Goal: Task Accomplishment & Management: Complete application form

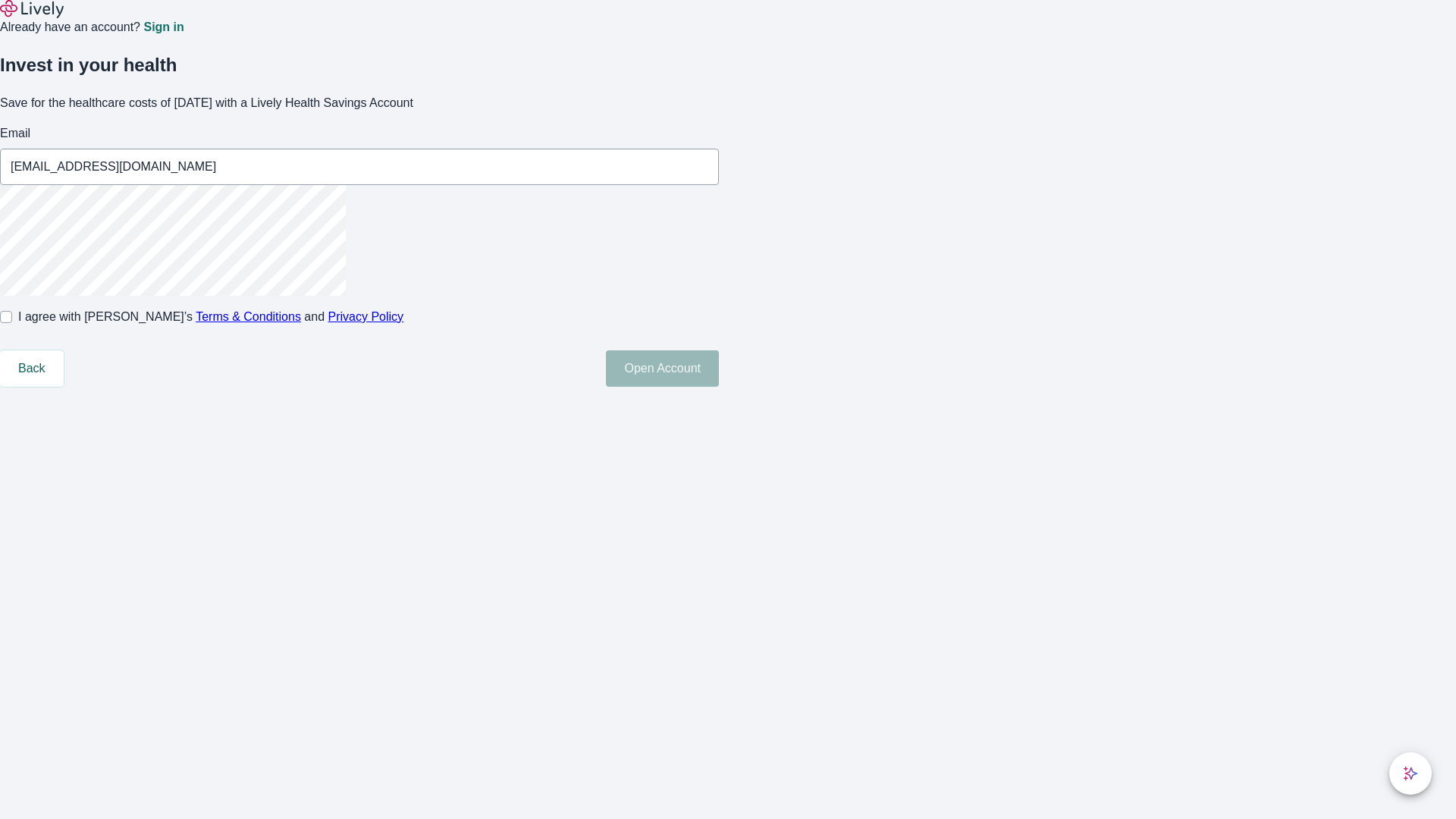
click at [12, 323] on input "I agree with Lively’s Terms & Conditions and Privacy Policy" at bounding box center [6, 317] width 12 height 12
checkbox input "true"
click at [719, 387] on button "Open Account" at bounding box center [662, 368] width 113 height 36
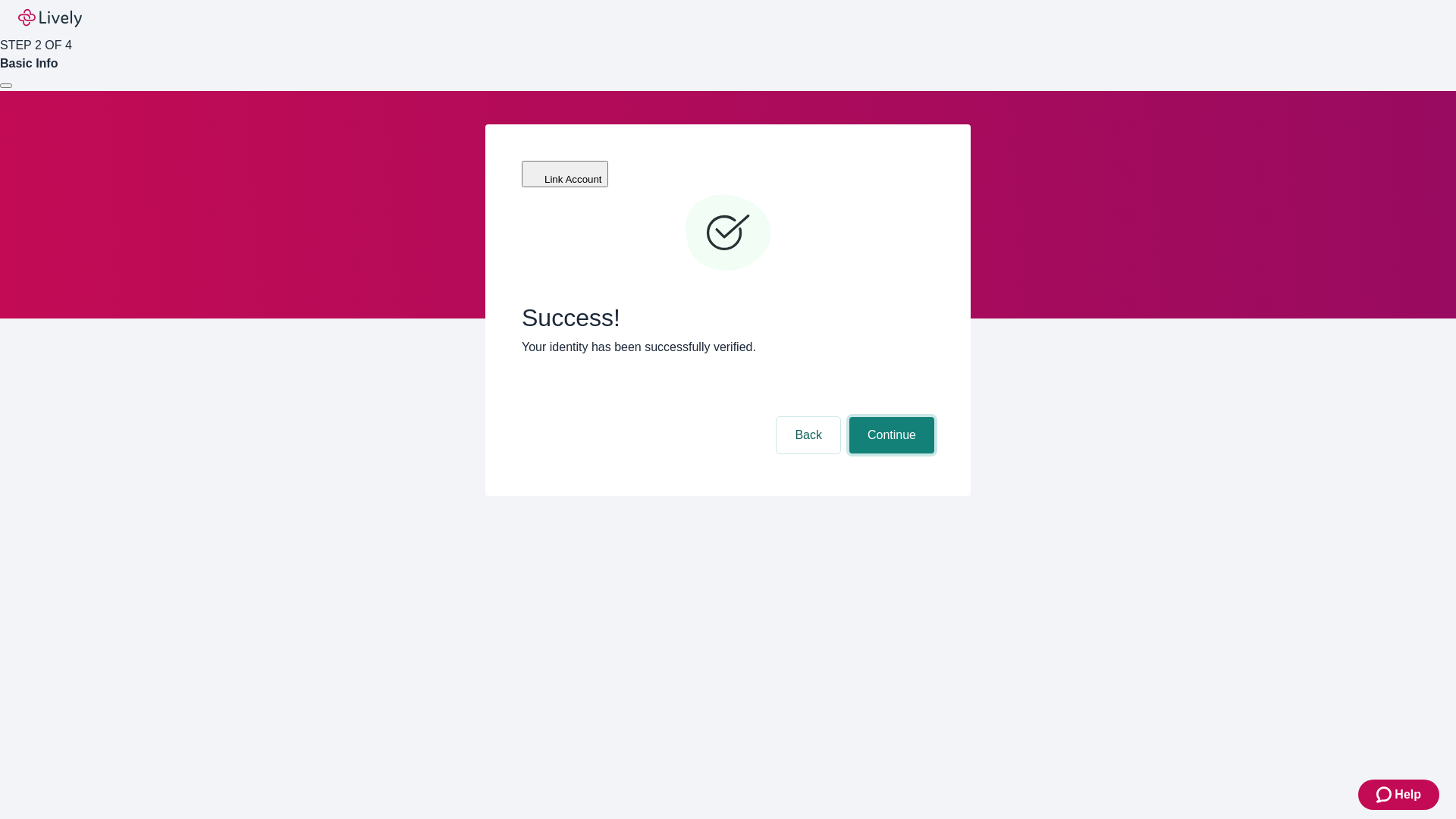
click at [889, 417] on button "Continue" at bounding box center [891, 435] width 85 height 36
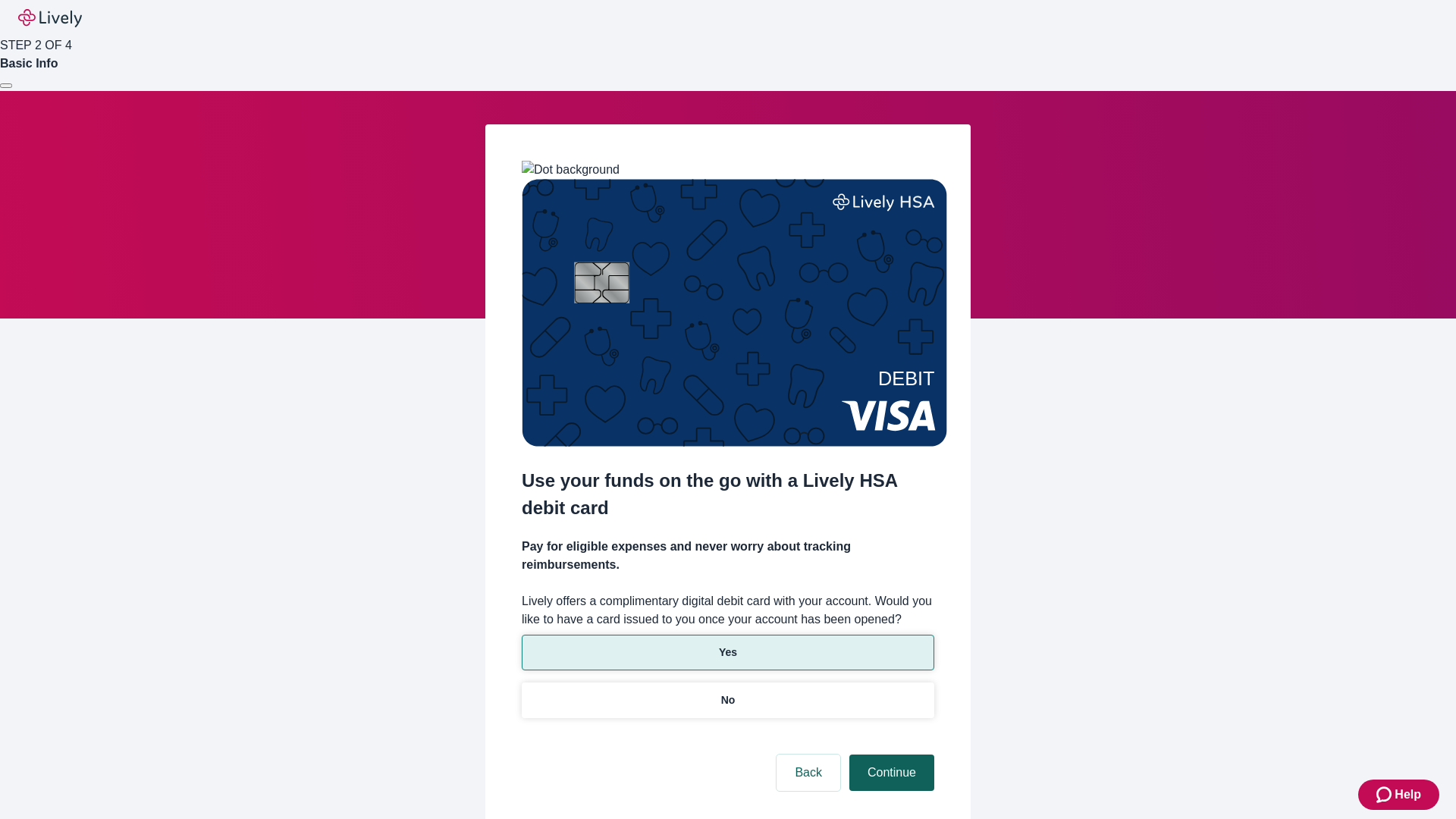
click at [727, 693] on p "No" at bounding box center [728, 700] width 15 height 16
click at [889, 754] on button "Continue" at bounding box center [891, 772] width 85 height 36
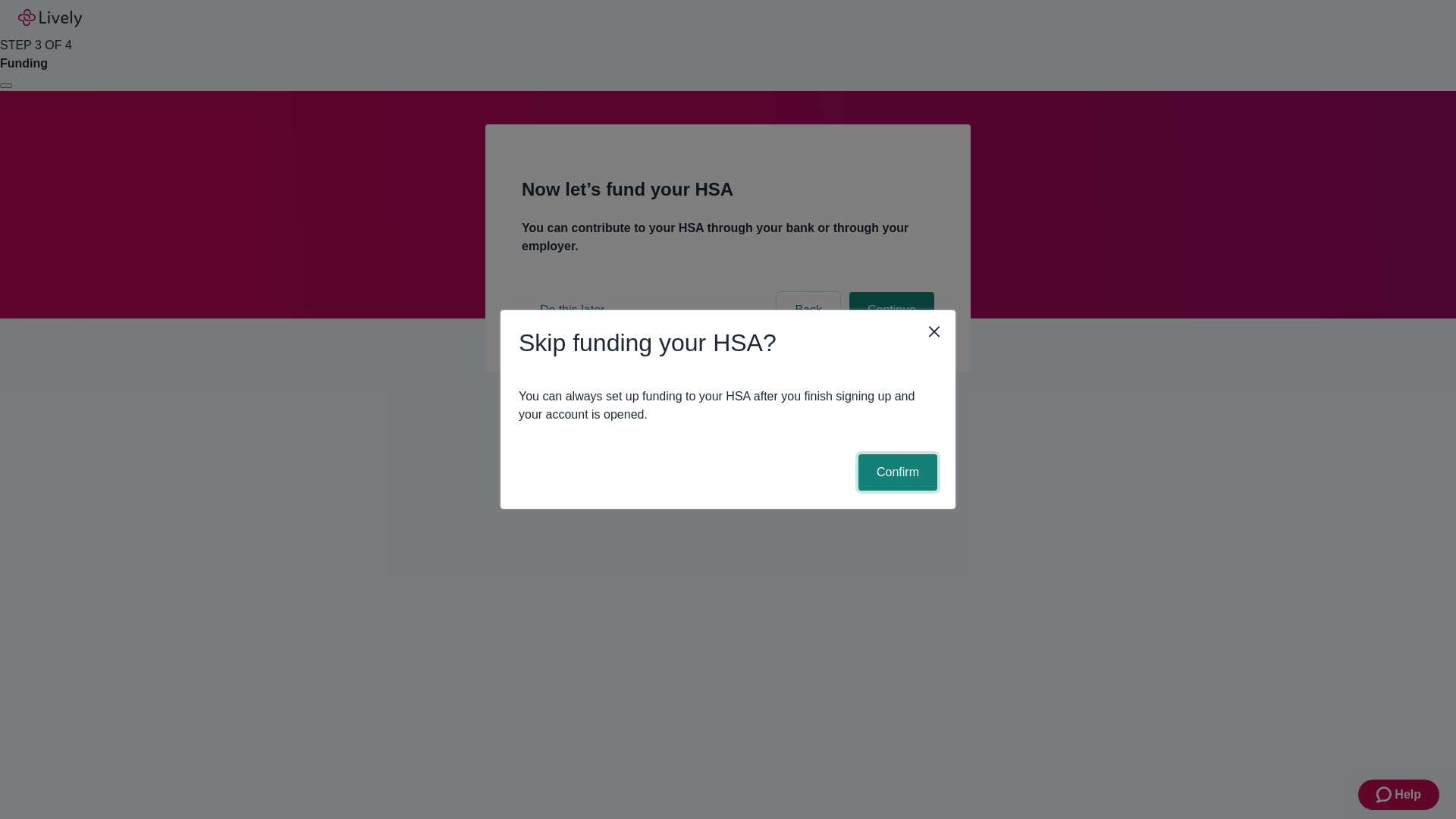
click at [895, 473] on button "Confirm" at bounding box center [898, 472] width 79 height 36
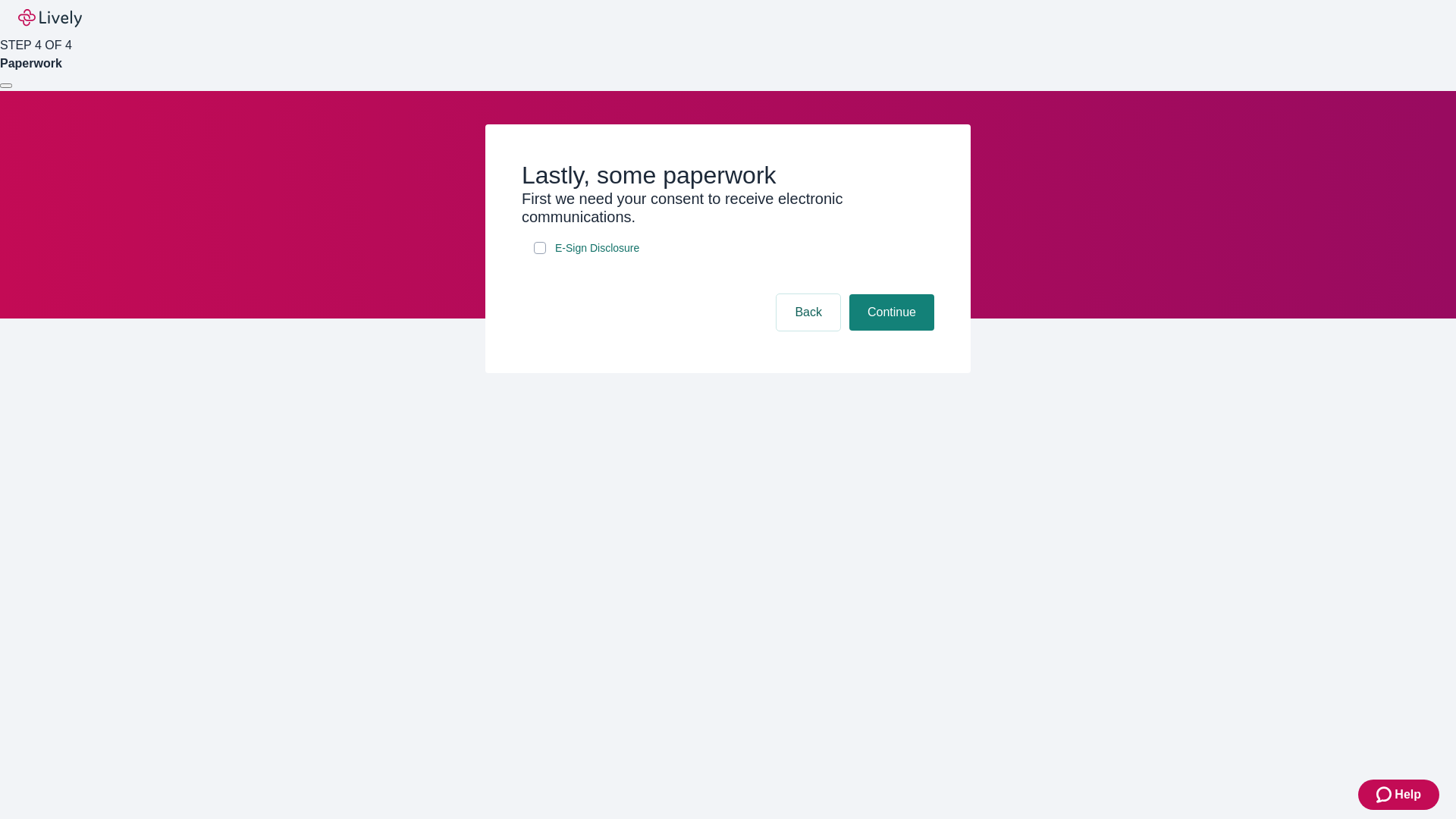
click at [540, 254] on input "E-Sign Disclosure" at bounding box center [540, 248] width 12 height 12
checkbox input "true"
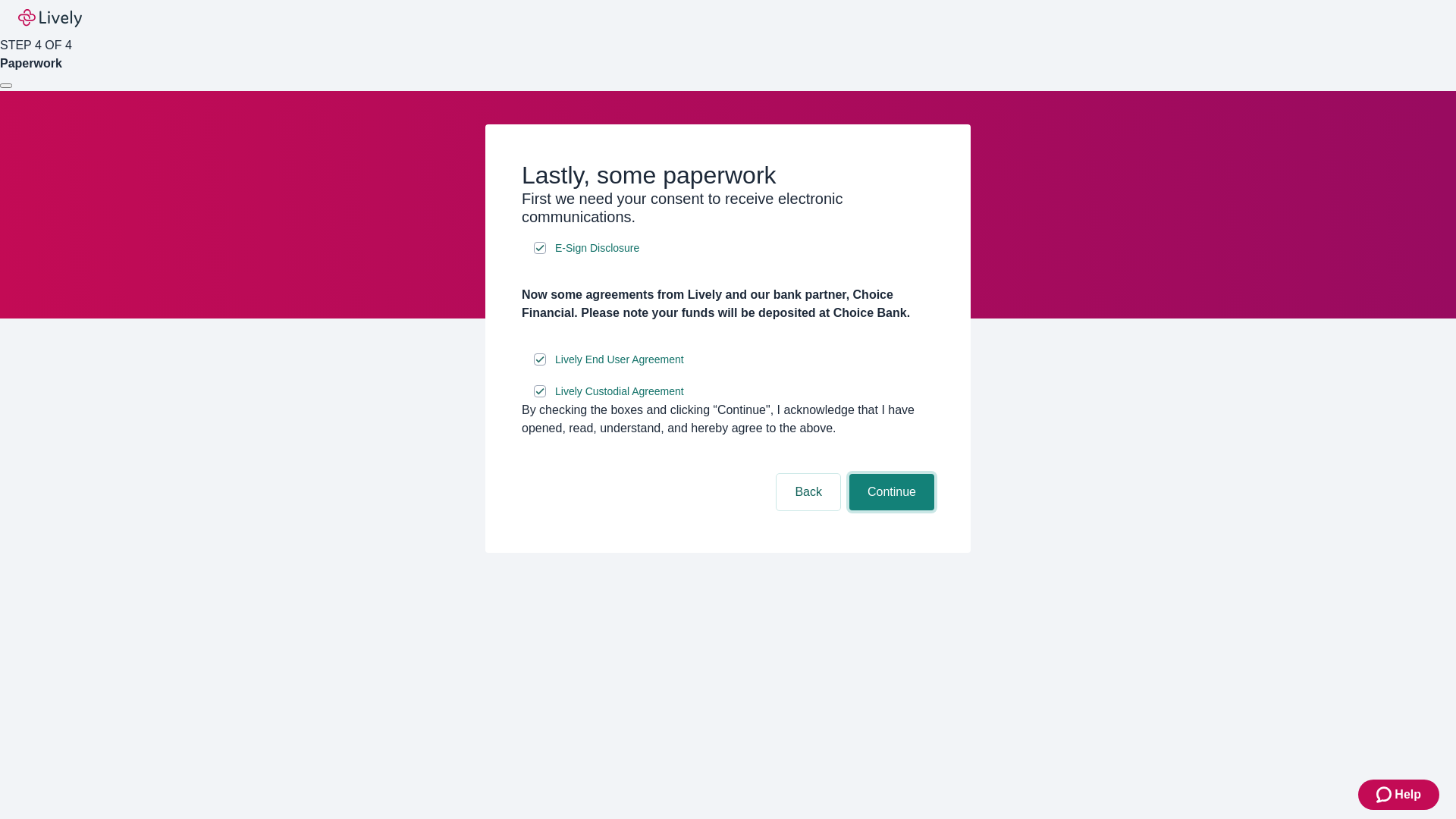
click at [889, 511] on button "Continue" at bounding box center [891, 492] width 85 height 36
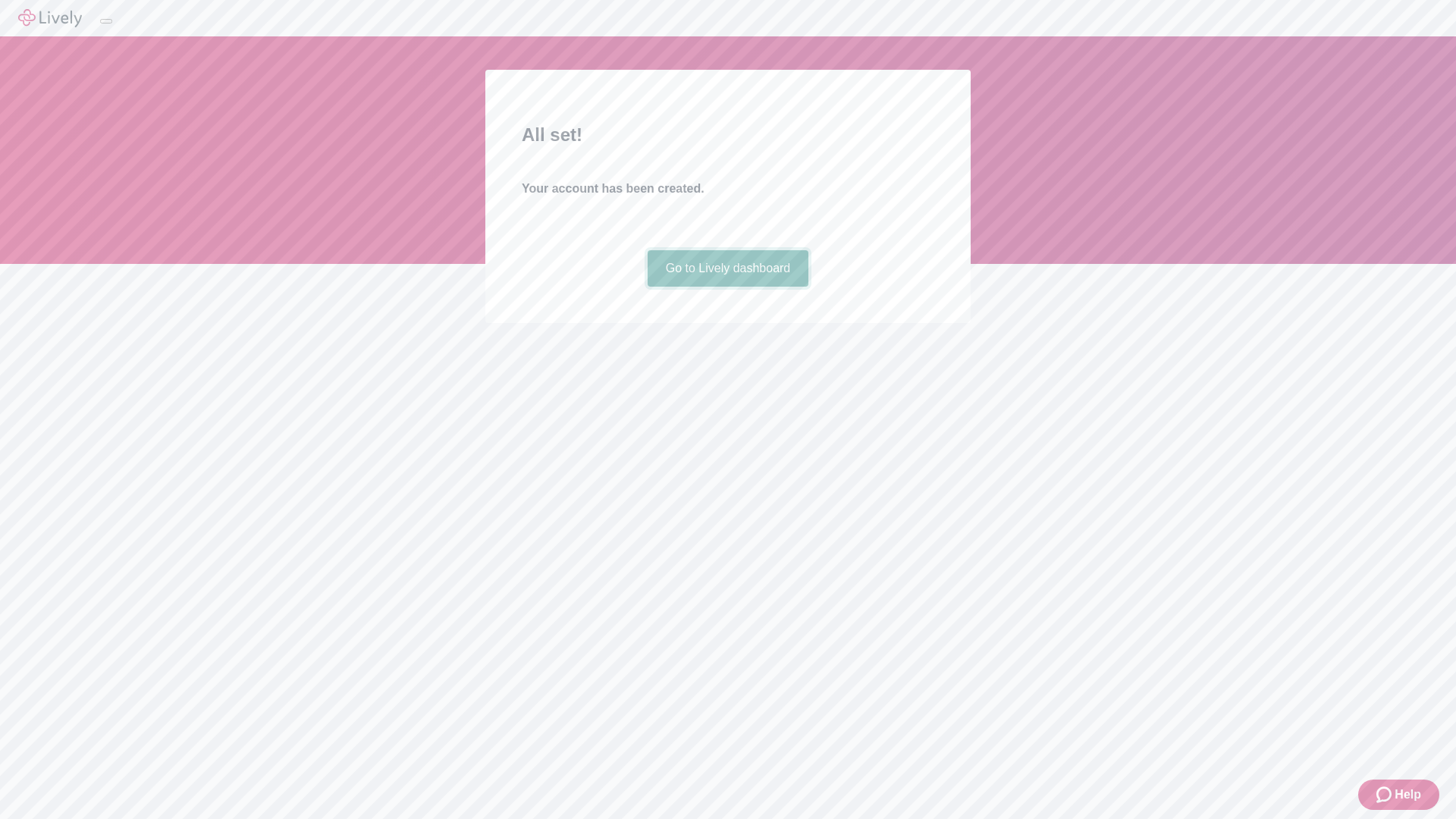
click at [727, 287] on link "Go to Lively dashboard" at bounding box center [728, 268] width 161 height 36
